Goal: Task Accomplishment & Management: Manage account settings

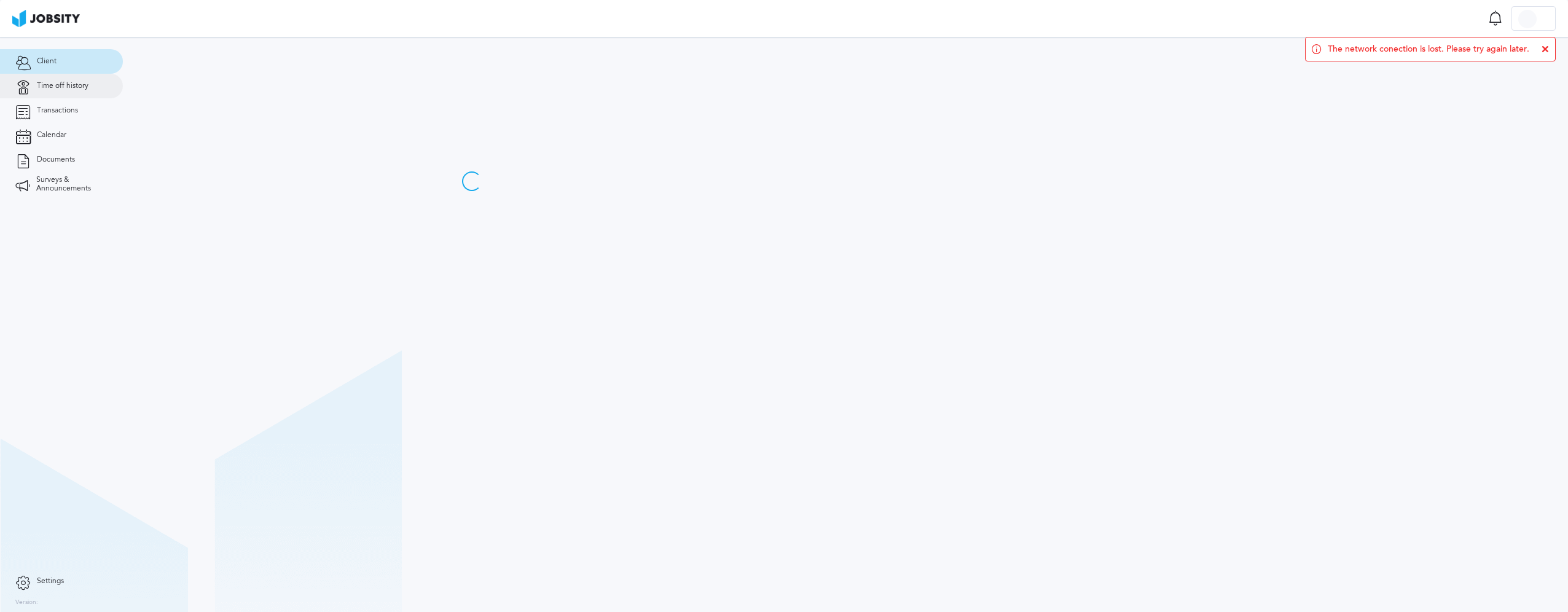
click at [76, 87] on span "Time off history" at bounding box center [62, 86] width 52 height 9
click at [21, 114] on icon at bounding box center [23, 111] width 15 height 11
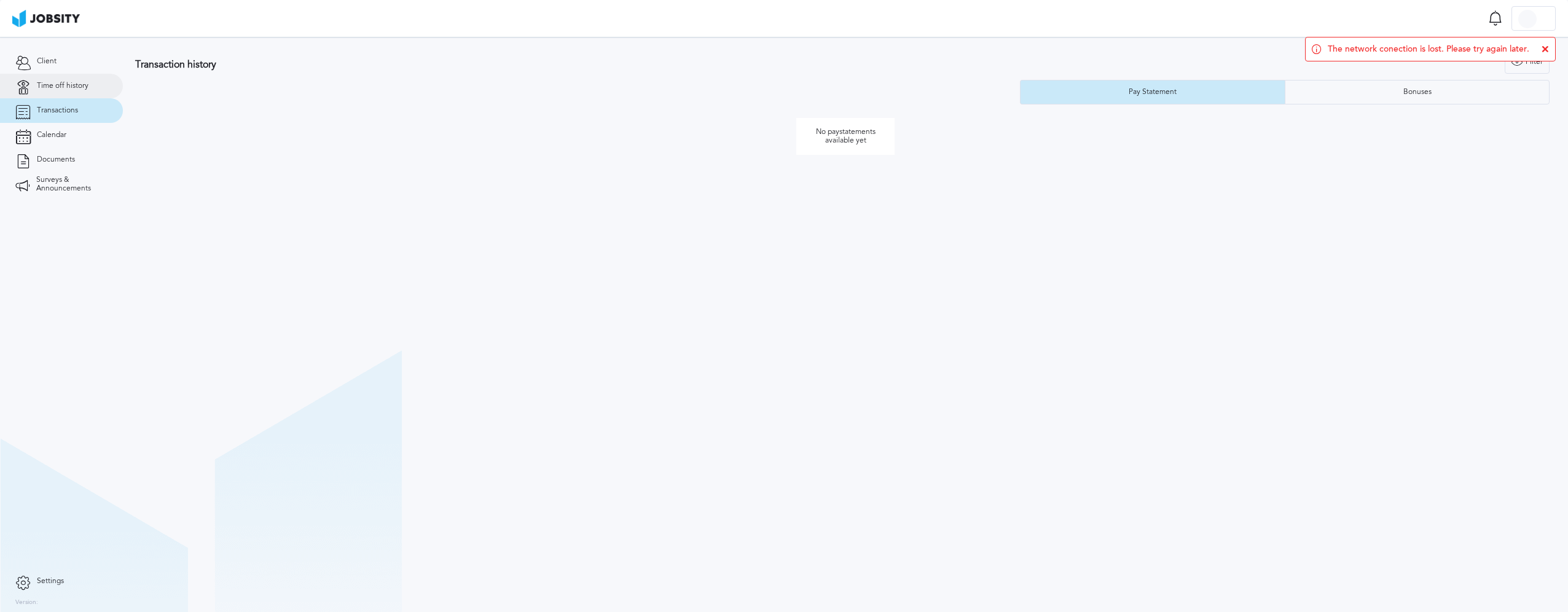
click at [70, 83] on span "Time off history" at bounding box center [62, 86] width 52 height 9
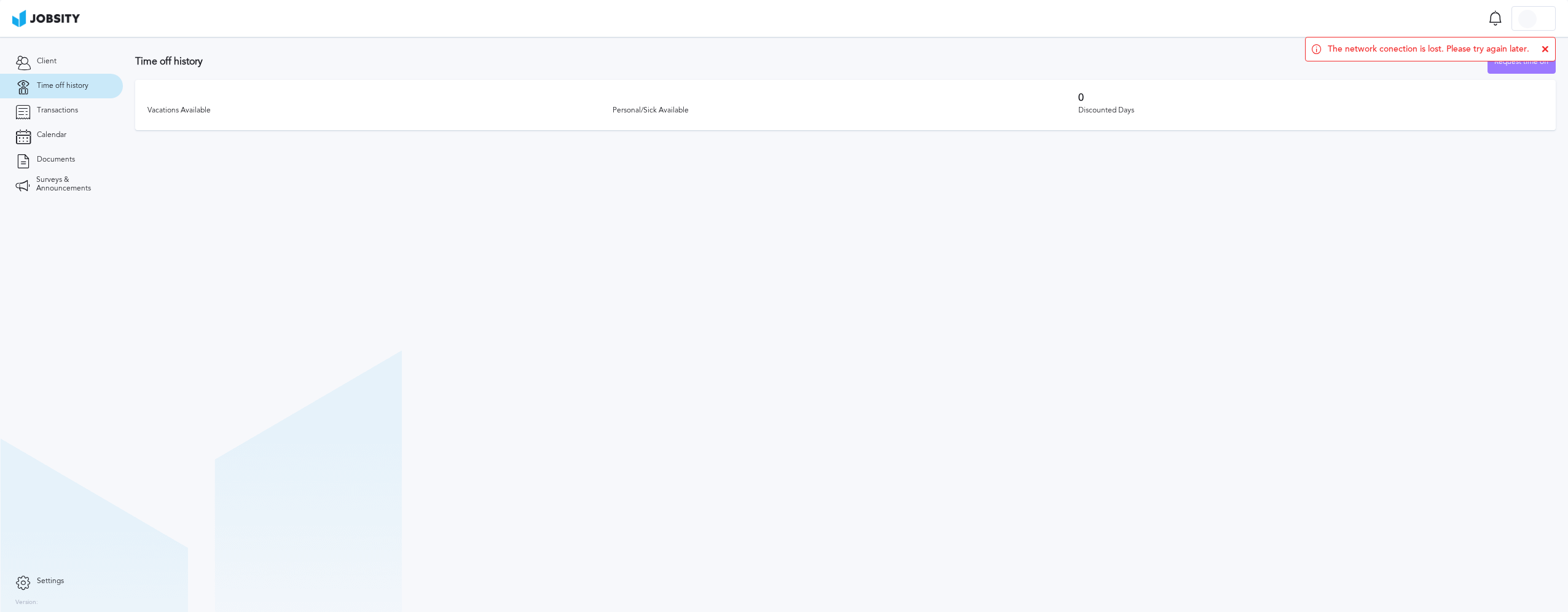
click at [58, 16] on img at bounding box center [45, 18] width 68 height 17
click at [19, 577] on icon at bounding box center [23, 582] width 15 height 11
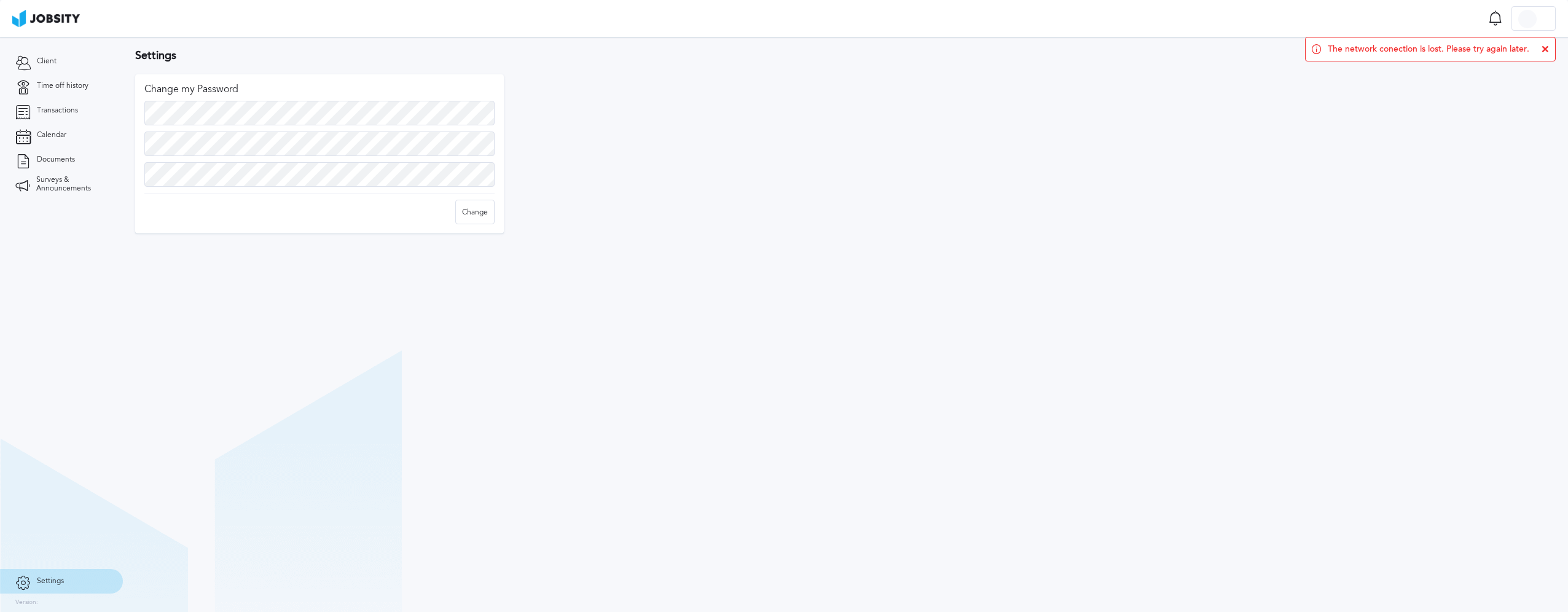
click at [1545, 49] on icon at bounding box center [1546, 49] width 8 height 8
click at [1551, 29] on div at bounding box center [1534, 19] width 43 height 25
click at [1541, 21] on li "Log Out" at bounding box center [1534, 18] width 44 height 25
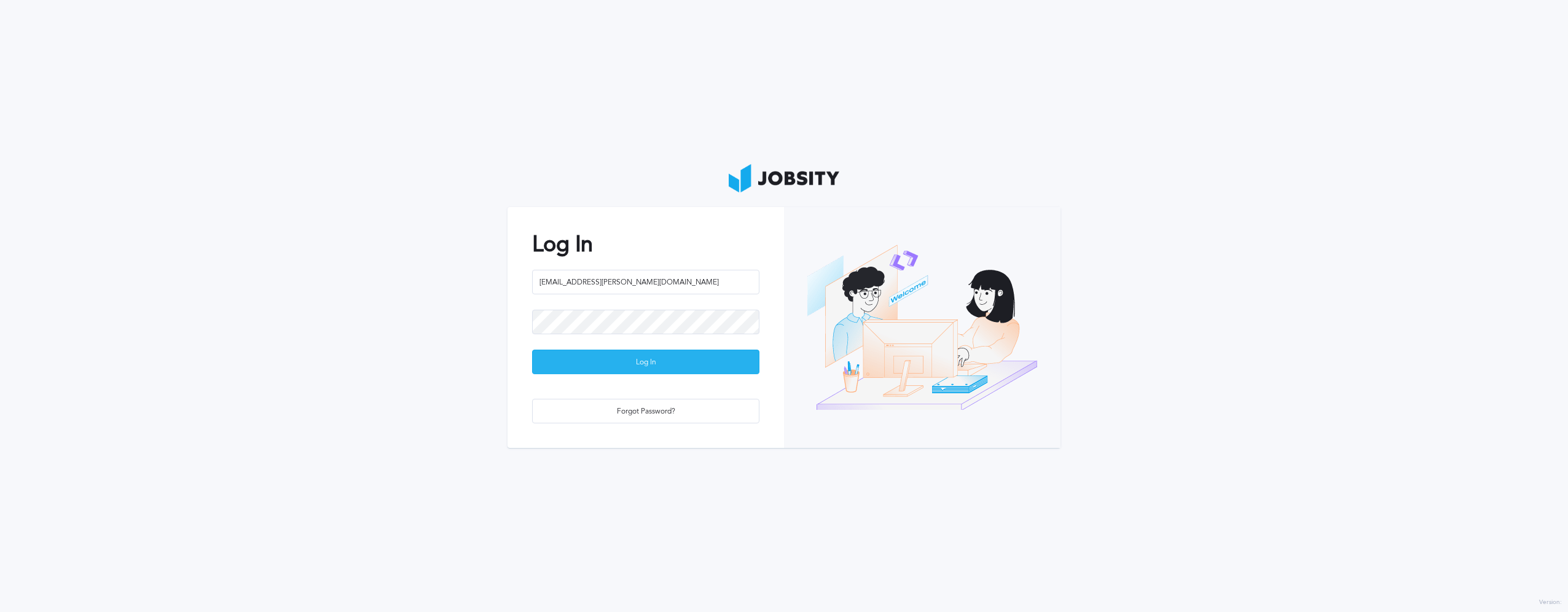
click at [651, 361] on div "Log In" at bounding box center [645, 362] width 226 height 25
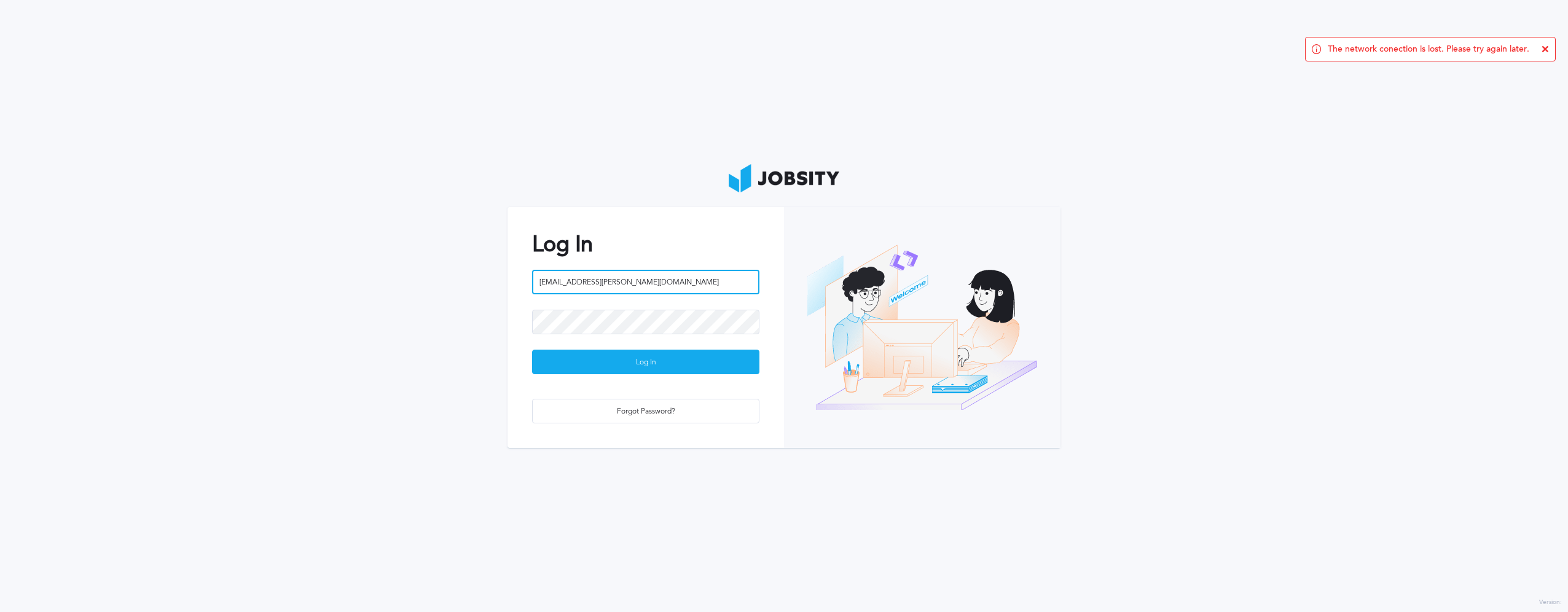
click at [610, 280] on input "[EMAIL_ADDRESS][PERSON_NAME][DOMAIN_NAME]" at bounding box center [645, 282] width 227 height 25
click at [532, 350] on button "Log In" at bounding box center [645, 362] width 227 height 25
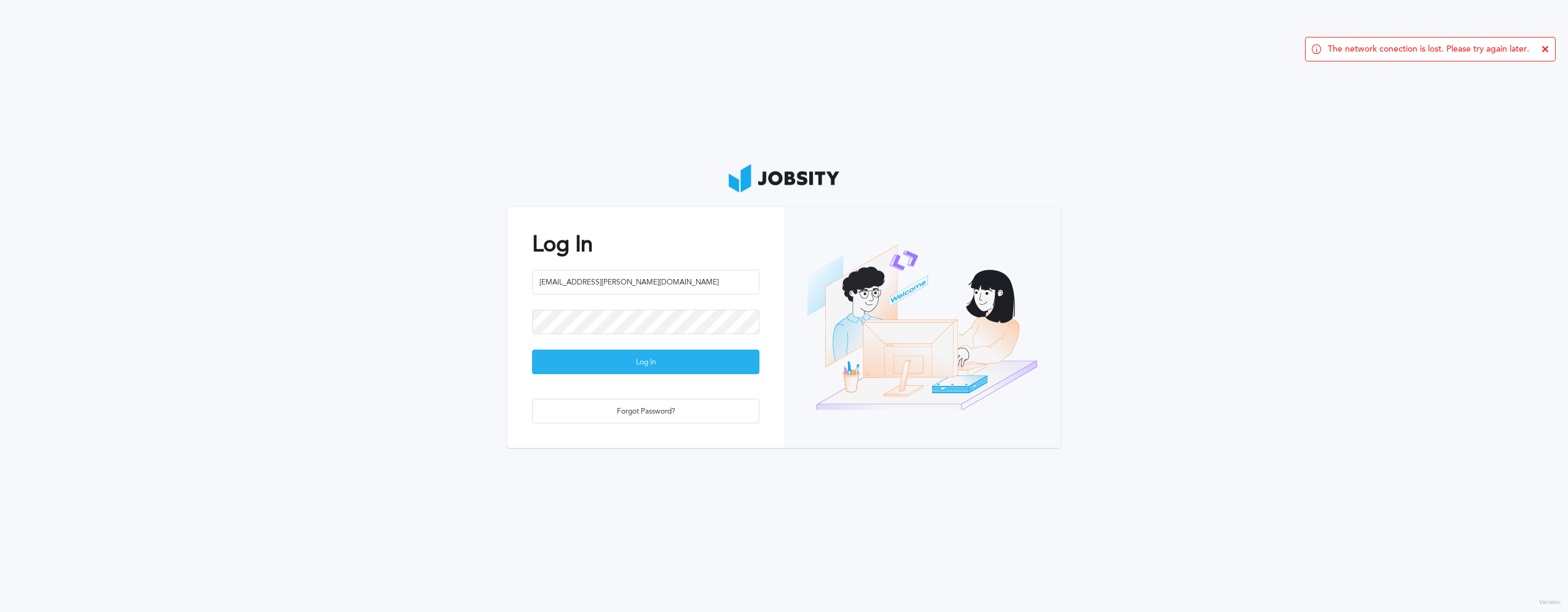
click at [657, 362] on div "Log In" at bounding box center [645, 362] width 226 height 25
click at [637, 362] on div "Log In" at bounding box center [645, 362] width 226 height 25
click at [609, 81] on section "Log In [EMAIL_ADDRESS][PERSON_NAME][DOMAIN_NAME] Log In Forgot Password?" at bounding box center [784, 306] width 1568 height 612
click at [612, 362] on div "Log In" at bounding box center [645, 362] width 226 height 25
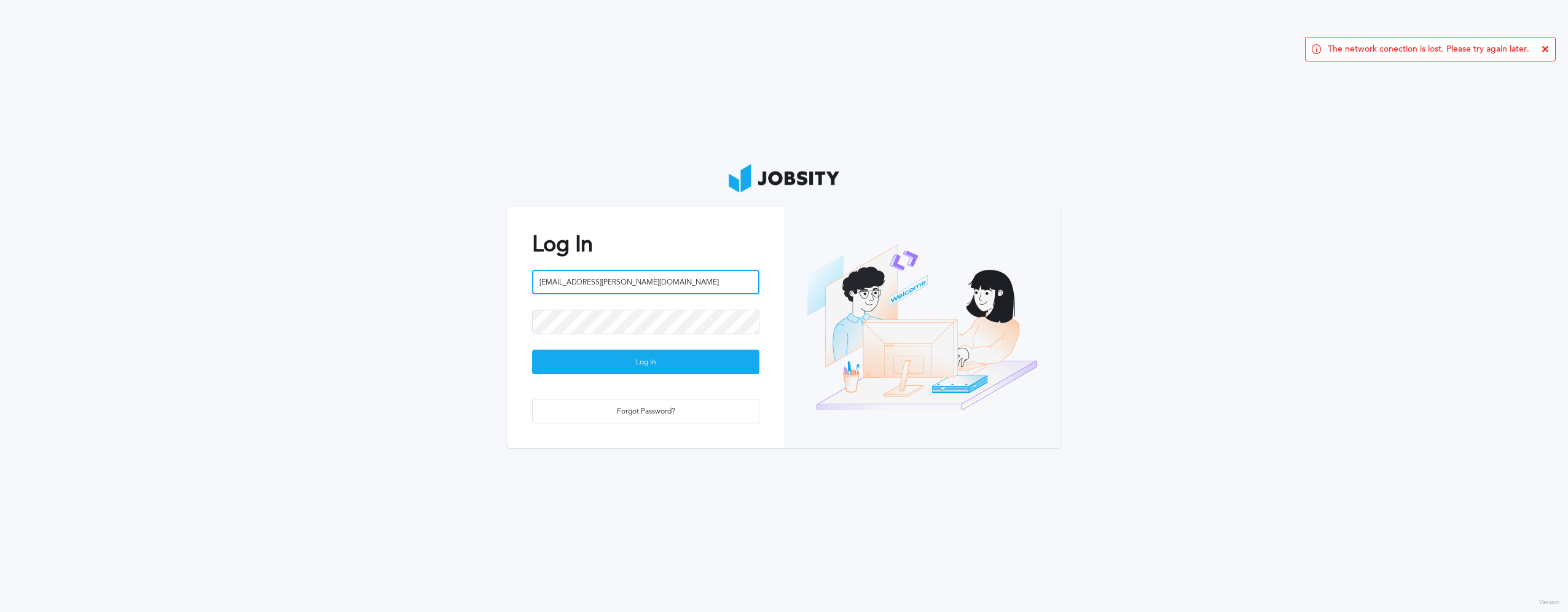
click at [615, 278] on input "[EMAIL_ADDRESS][PERSON_NAME][DOMAIN_NAME]" at bounding box center [645, 282] width 227 height 25
type input "[EMAIL_ADDRESS][PERSON_NAME][DOMAIN_NAME]"
click at [532, 350] on button "Log In" at bounding box center [645, 362] width 227 height 25
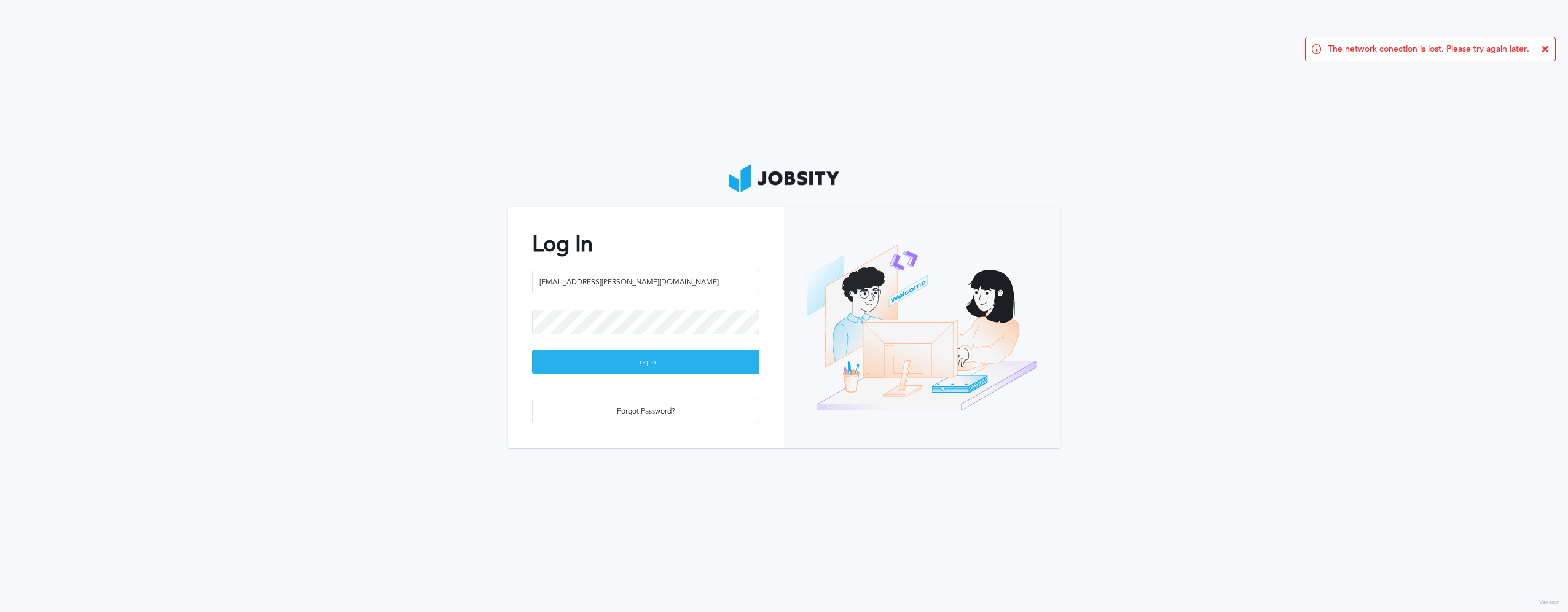
click at [545, 364] on div "Log In" at bounding box center [645, 362] width 226 height 25
click at [596, 364] on div "Log In" at bounding box center [645, 362] width 226 height 25
click at [1162, 251] on section "Log In [EMAIL_ADDRESS][PERSON_NAME][DOMAIN_NAME] Log In Forgot Password?" at bounding box center [784, 306] width 1568 height 612
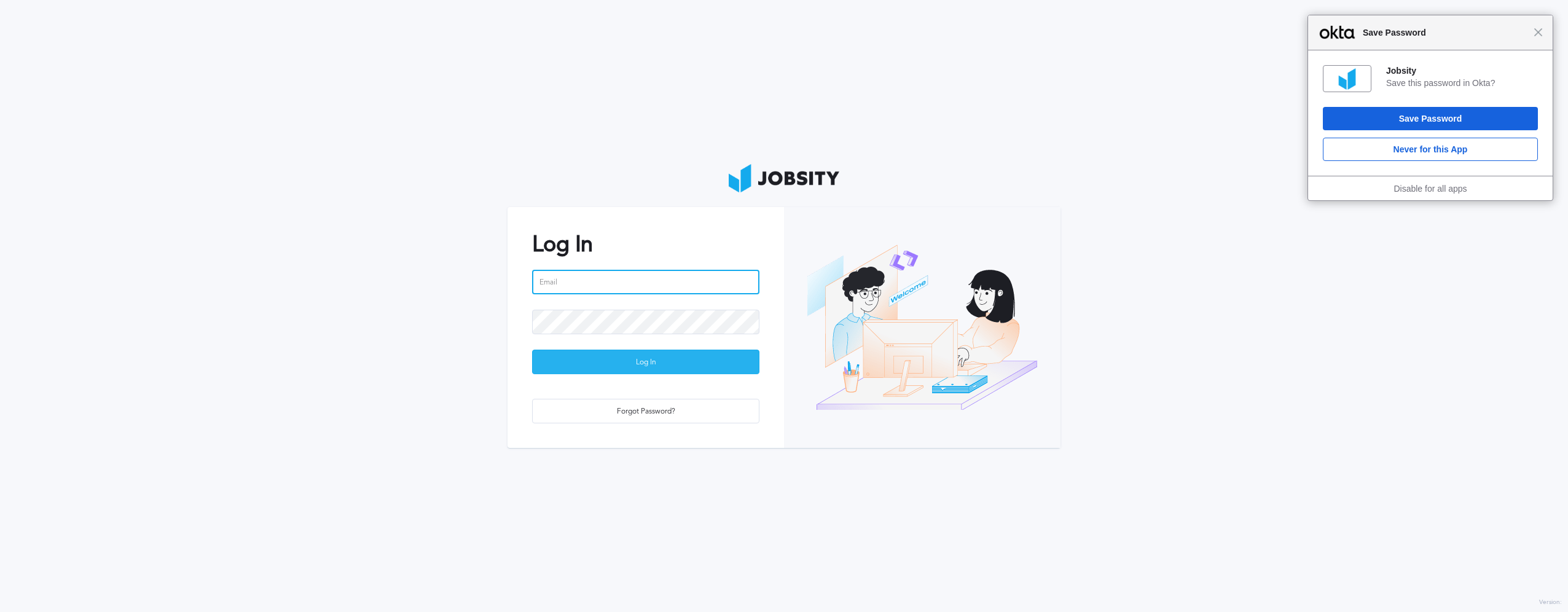
type input "jeiel.lopes@jobsity.com"
click at [695, 359] on div "Log In" at bounding box center [645, 362] width 226 height 25
click at [1540, 36] on span "Close" at bounding box center [1538, 32] width 9 height 9
